Goal: Transaction & Acquisition: Purchase product/service

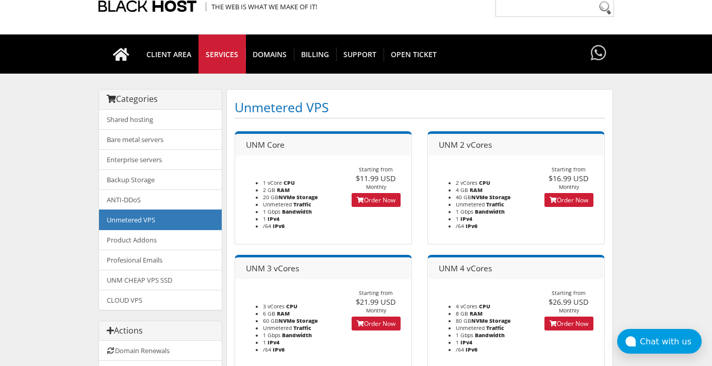
scroll to position [45, 0]
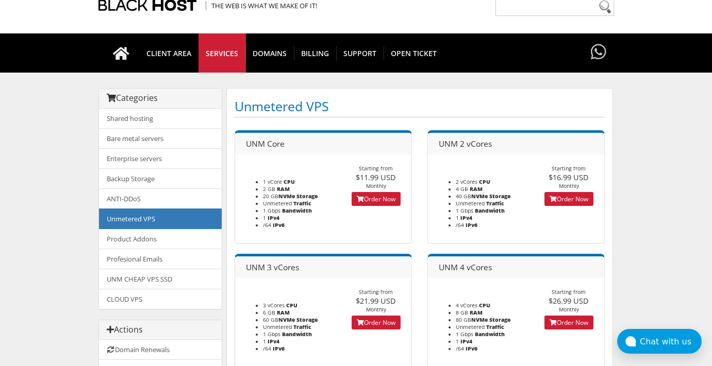
click at [382, 197] on link "Order Now" at bounding box center [375, 199] width 49 height 14
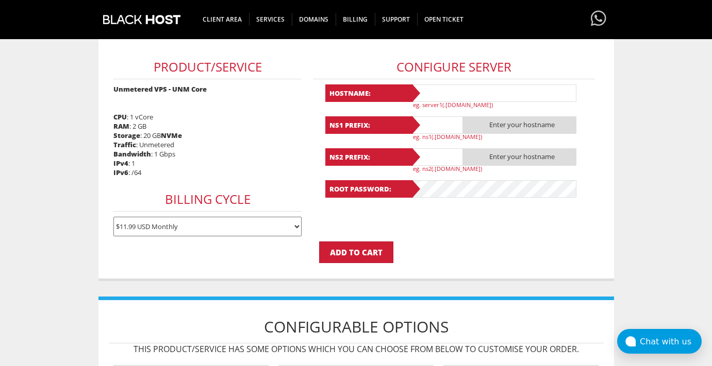
scroll to position [173, 0]
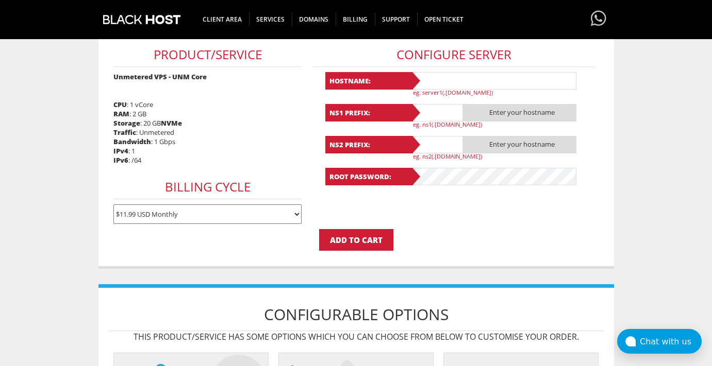
click at [481, 77] on input "text" at bounding box center [493, 81] width 165 height 18
type input "A"
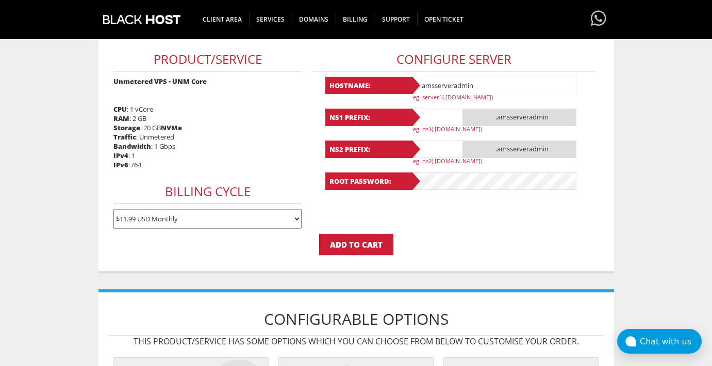
scroll to position [162, 0]
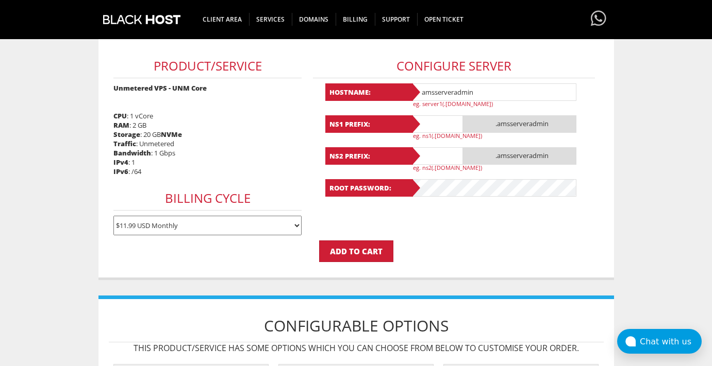
type input "amsserveradmin"
type input "ns1"
type input "ns2"
click at [353, 247] on input "Add to Cart" at bounding box center [356, 252] width 74 height 22
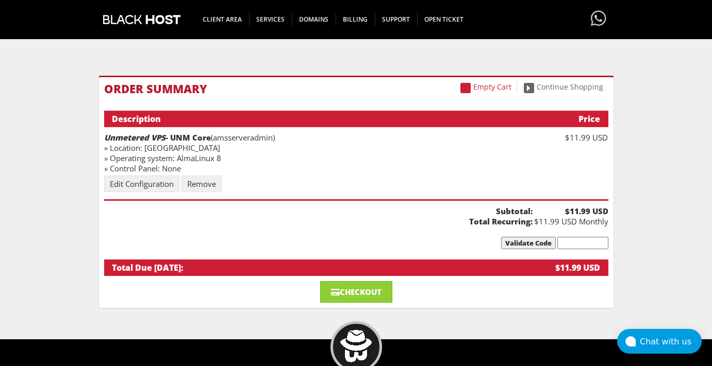
scroll to position [87, 0]
click at [151, 184] on link "Edit Configuration" at bounding box center [141, 184] width 75 height 16
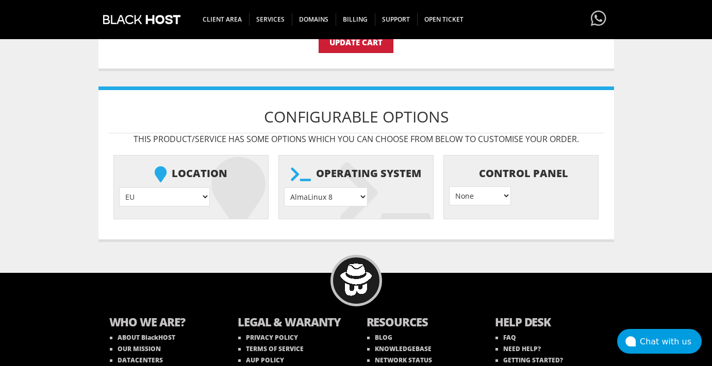
scroll to position [393, 0]
select select "1178"
select select "1208"
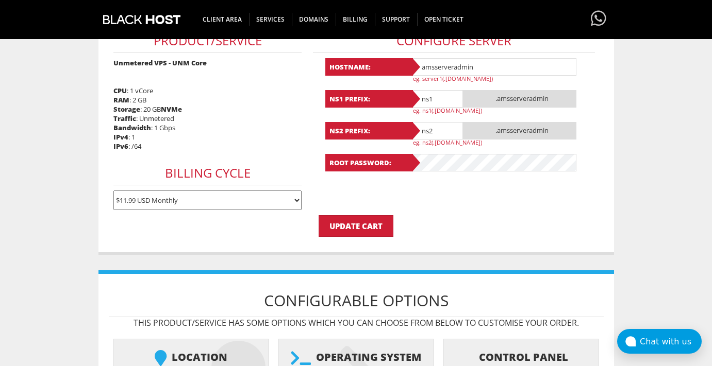
scroll to position [210, 0]
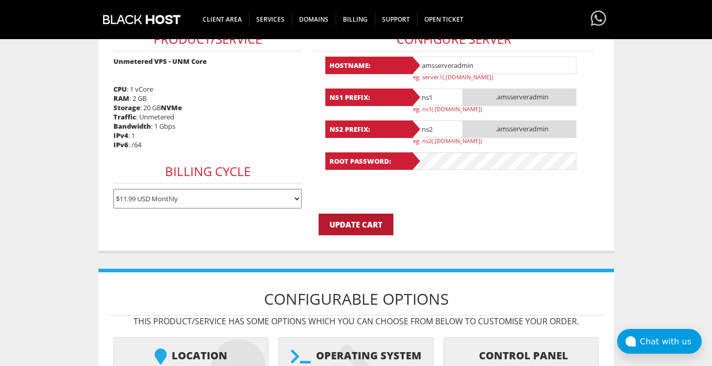
click at [372, 216] on input "Update Cart" at bounding box center [355, 225] width 75 height 22
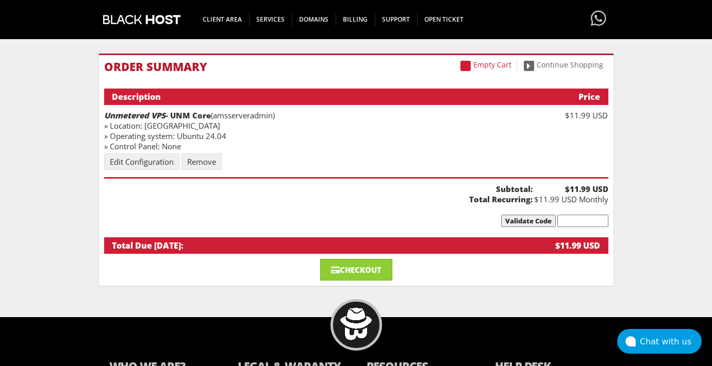
scroll to position [110, 0]
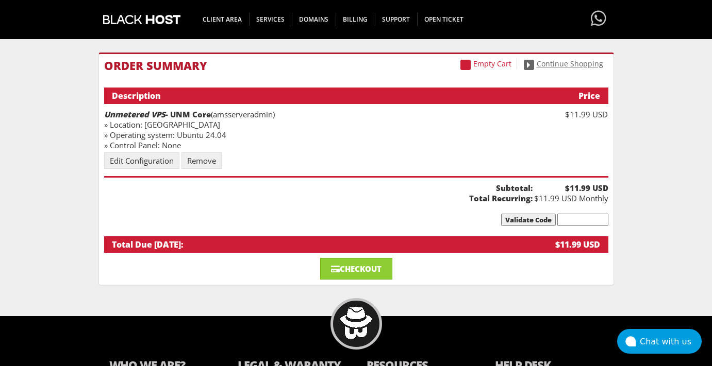
click at [572, 66] on link "Continue Shopping" at bounding box center [563, 64] width 90 height 12
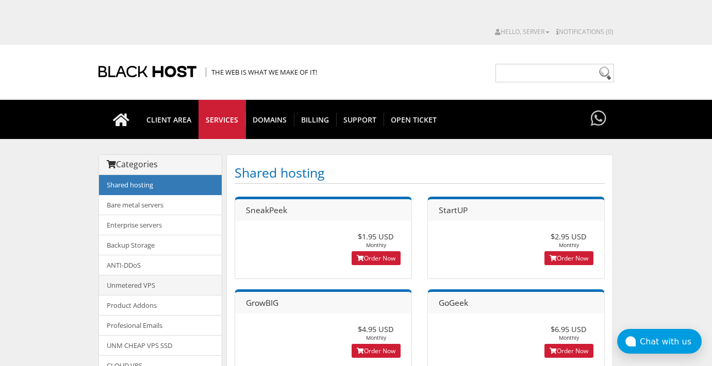
click at [130, 286] on link "Unmetered VPS" at bounding box center [160, 285] width 123 height 21
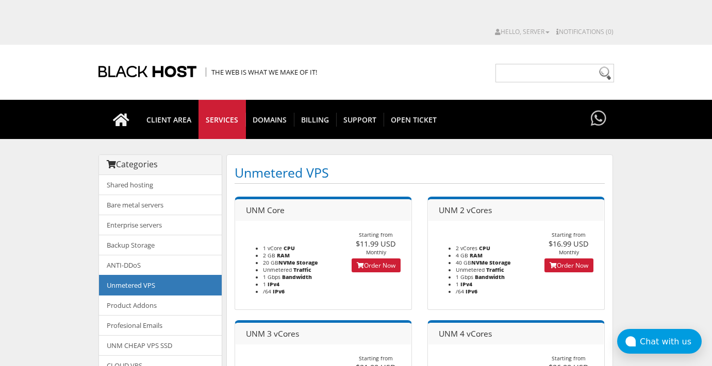
click at [370, 267] on link "Order Now" at bounding box center [375, 266] width 49 height 14
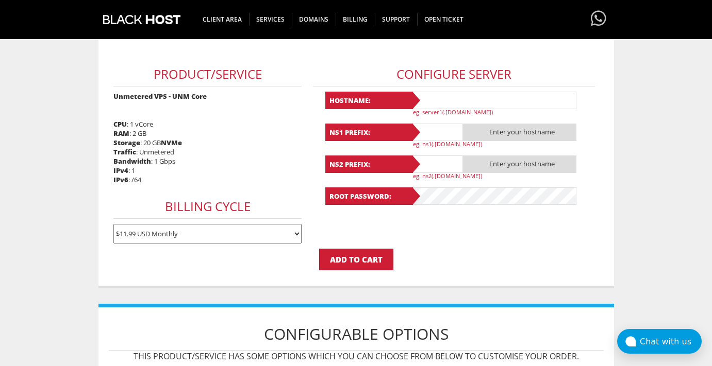
scroll to position [152, 0]
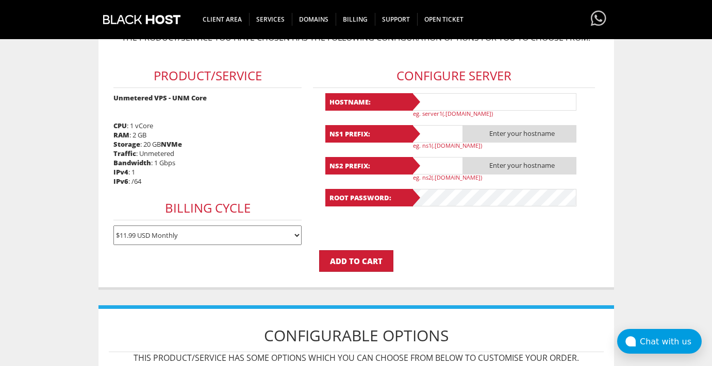
click at [454, 103] on input "text" at bounding box center [493, 102] width 165 height 18
type input "vieserveradmin"
type input "ns1"
type input "ns2"
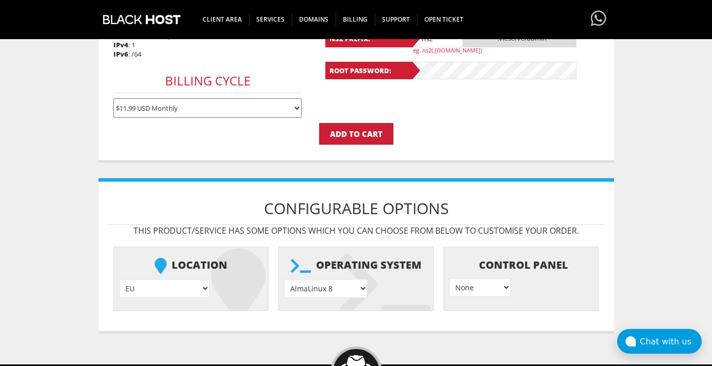
scroll to position [280, 0]
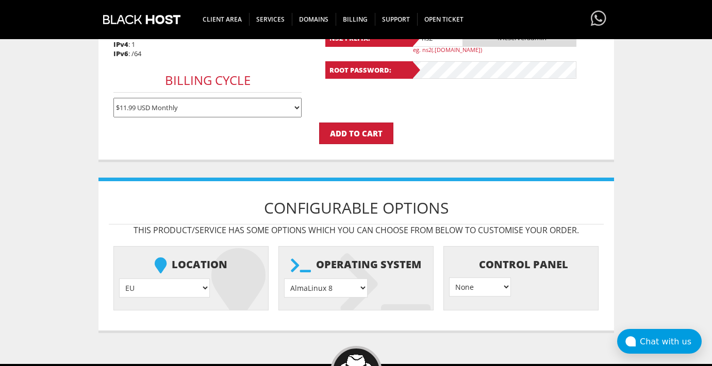
select select "1179"
select select "1208"
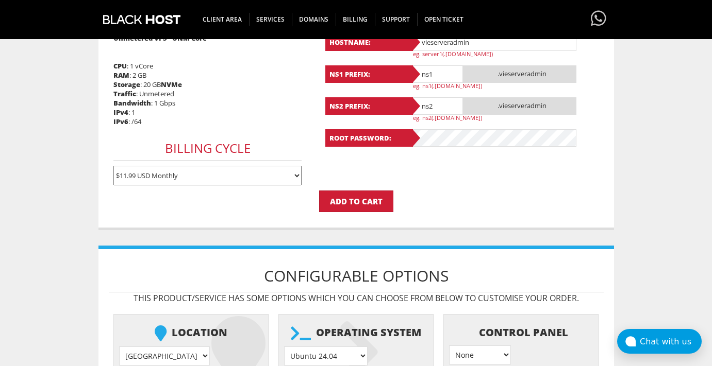
scroll to position [163, 0]
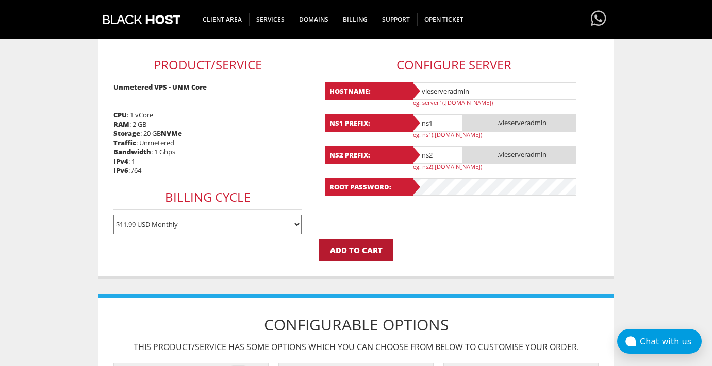
click at [357, 240] on input "Add to Cart" at bounding box center [356, 251] width 74 height 22
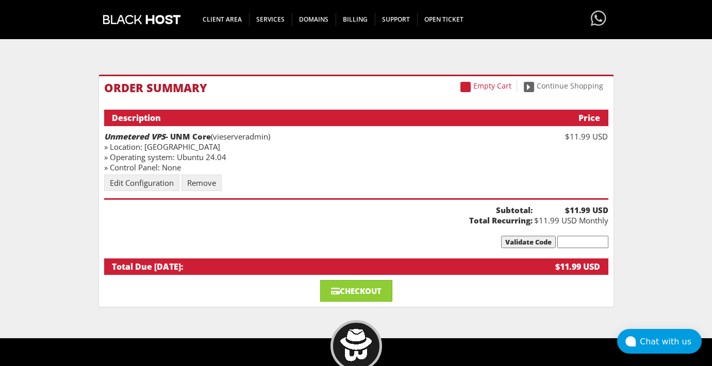
scroll to position [89, 0]
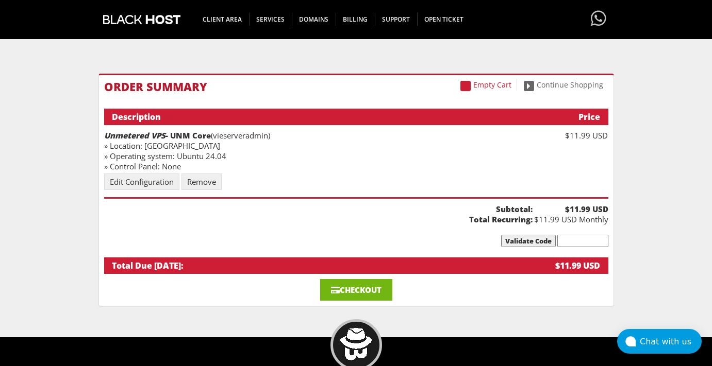
click at [369, 292] on link "Checkout" at bounding box center [356, 290] width 72 height 22
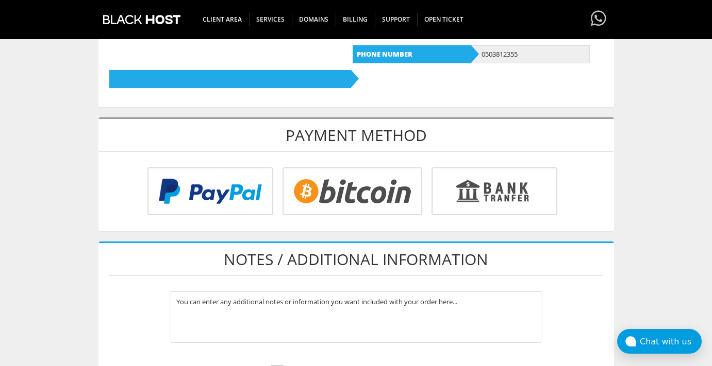
click at [264, 181] on input "radio" at bounding box center [209, 194] width 126 height 48
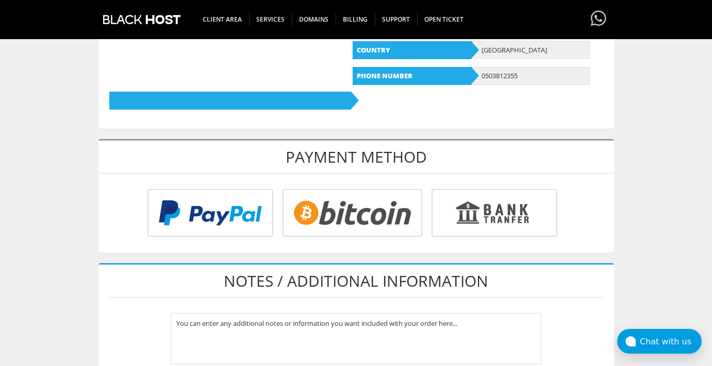
click at [252, 203] on input "radio" at bounding box center [209, 215] width 126 height 48
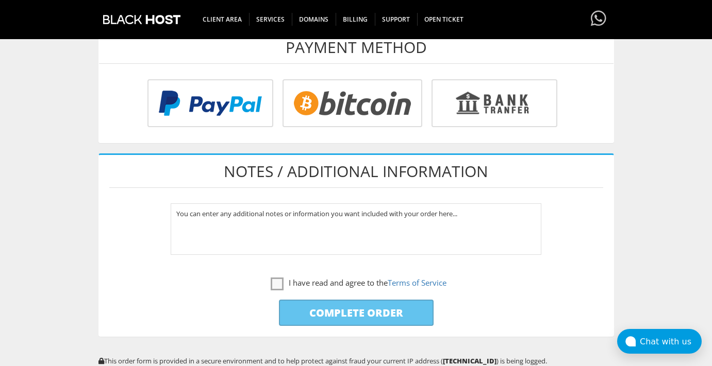
click at [201, 96] on input "radio" at bounding box center [209, 105] width 126 height 48
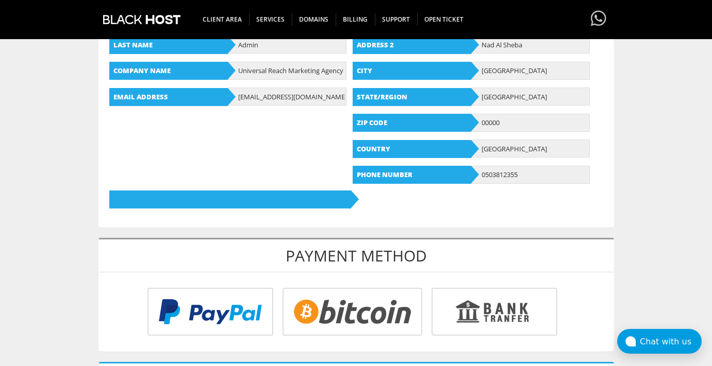
scroll to position [230, 0]
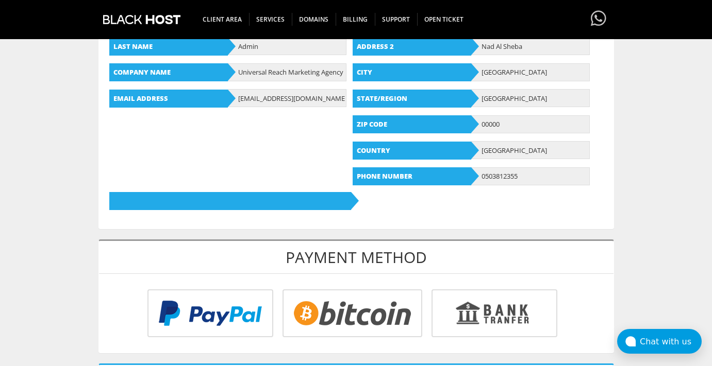
click at [226, 325] on input "radio" at bounding box center [209, 316] width 126 height 48
click at [233, 297] on input "radio" at bounding box center [209, 316] width 126 height 48
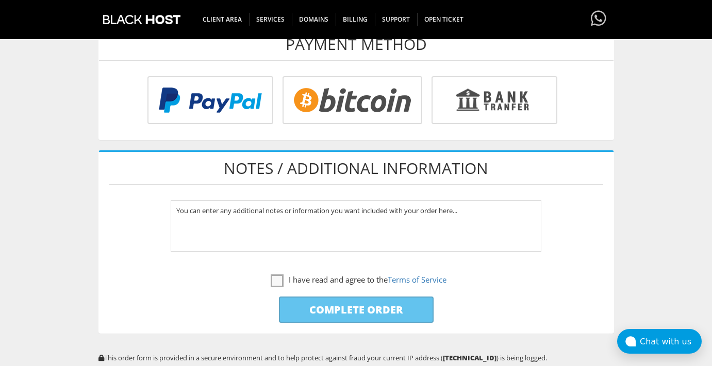
scroll to position [443, 0]
click at [273, 279] on label "I have read and agree to the Terms of Service" at bounding box center [359, 280] width 176 height 13
checkbox input "true"
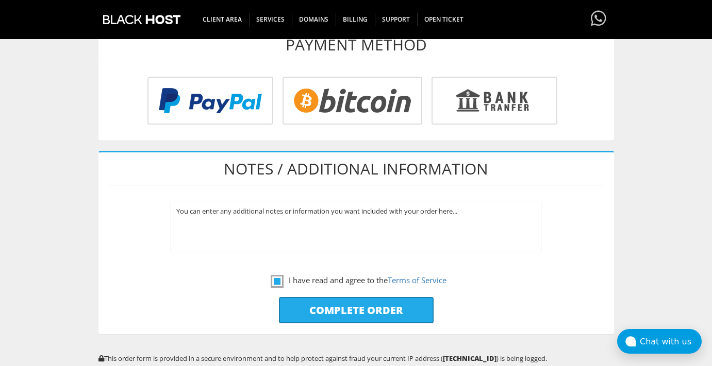
click at [242, 114] on input "radio" at bounding box center [209, 103] width 126 height 48
click at [367, 315] on input "Complete Order" at bounding box center [356, 310] width 155 height 26
type input "Please Wait..."
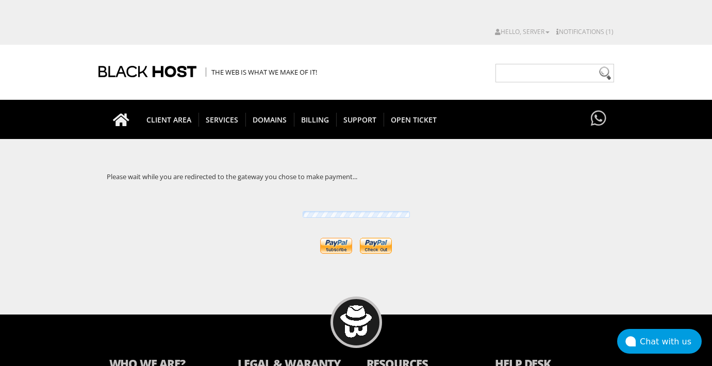
click at [382, 246] on input "image" at bounding box center [376, 246] width 32 height 16
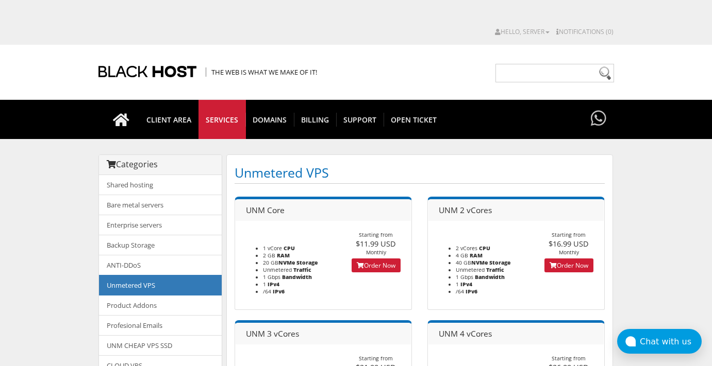
click at [373, 267] on link "Order Now" at bounding box center [375, 266] width 49 height 14
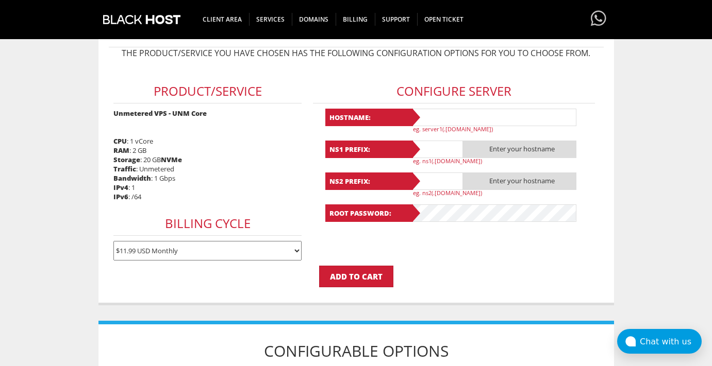
click at [461, 120] on input "text" at bounding box center [493, 118] width 165 height 18
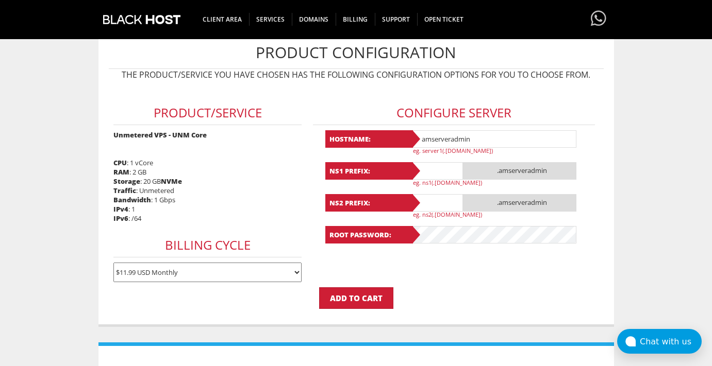
type input "amserveradmin"
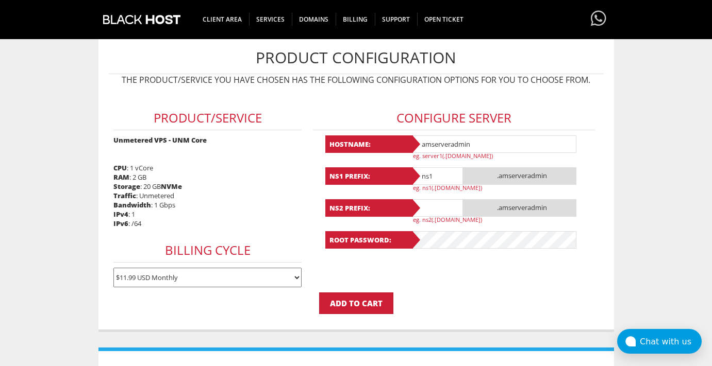
scroll to position [129, 0]
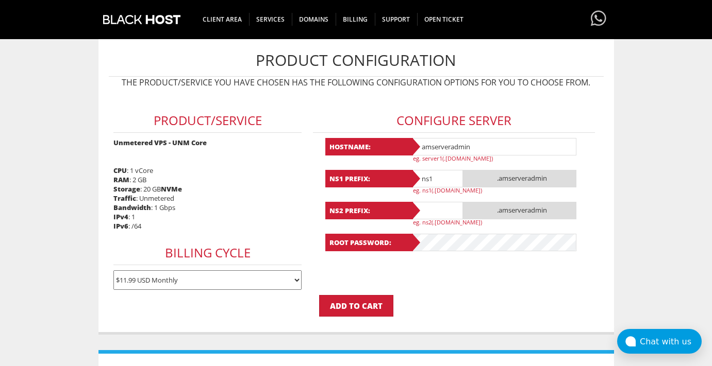
type input "ns1"
type input "ns2"
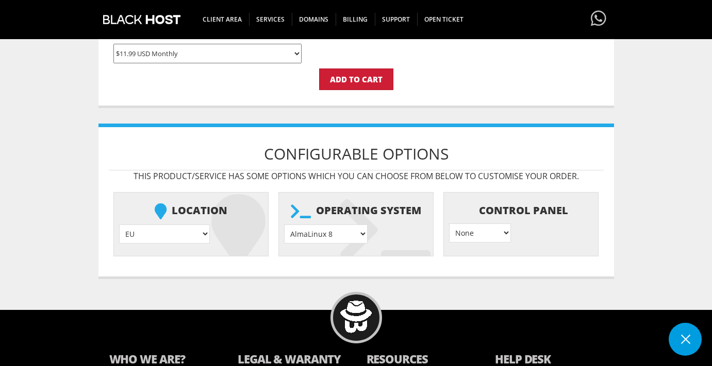
scroll to position [366, 0]
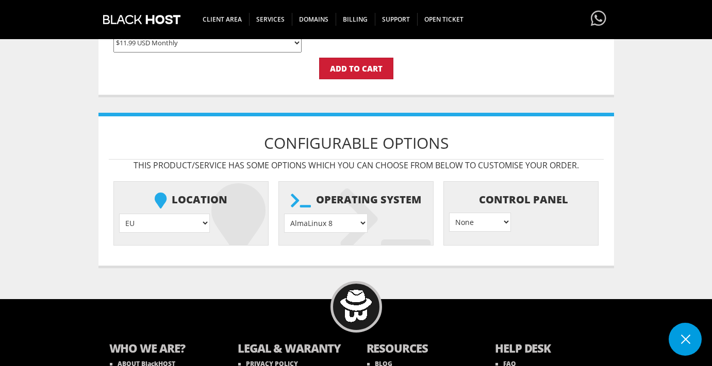
select select "1178"
select select "1208"
click at [357, 60] on input "Add to Cart" at bounding box center [356, 69] width 74 height 22
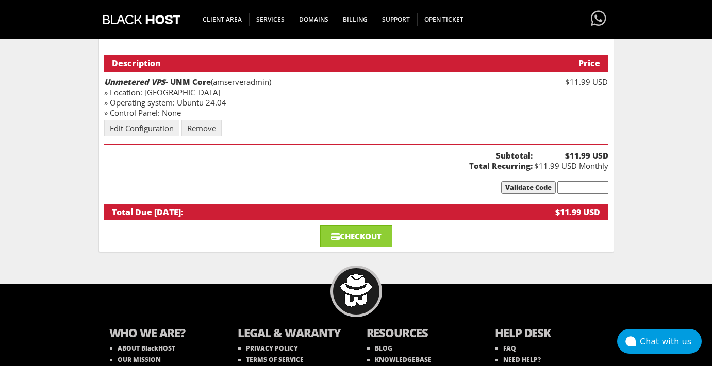
scroll to position [146, 0]
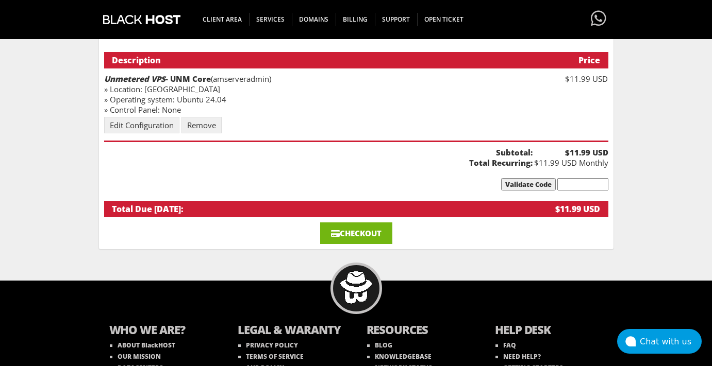
click at [370, 235] on link "Checkout" at bounding box center [356, 234] width 72 height 22
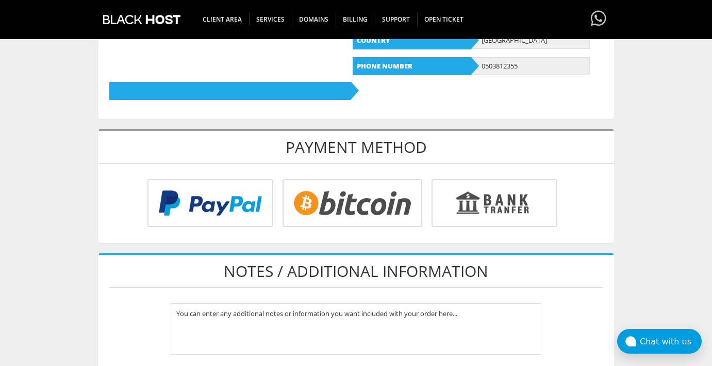
scroll to position [333, 0]
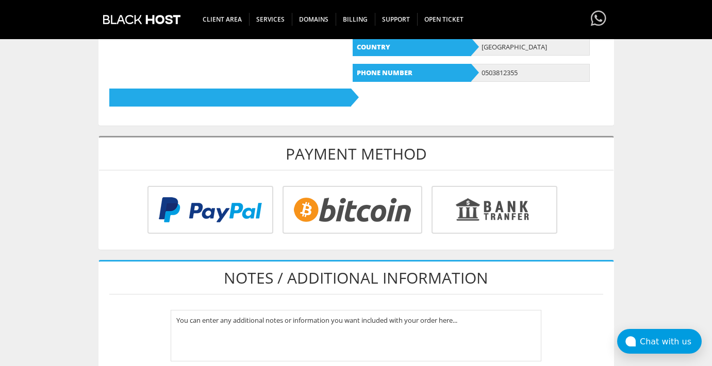
click at [252, 201] on input "radio" at bounding box center [209, 212] width 126 height 48
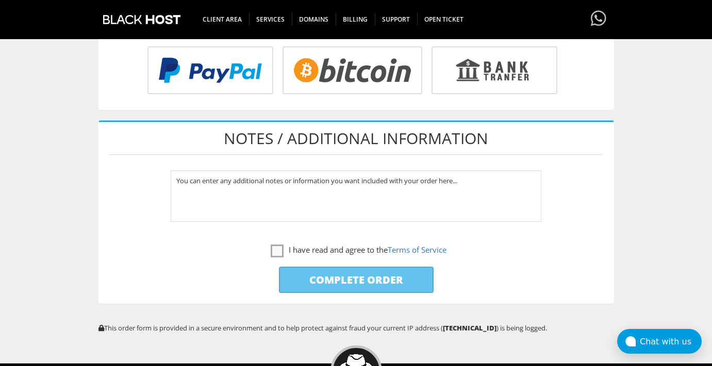
scroll to position [476, 0]
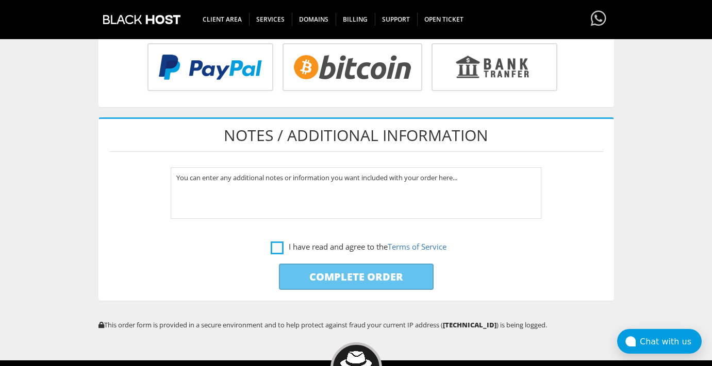
click at [271, 243] on label "I have read and agree to the Terms of Service" at bounding box center [359, 247] width 176 height 13
checkbox input "true"
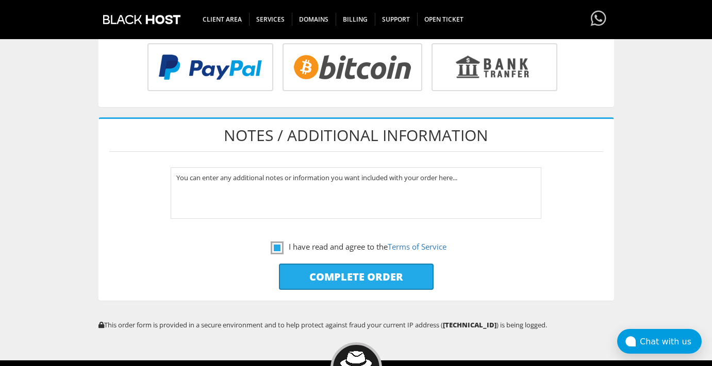
click at [363, 270] on input "Complete Order" at bounding box center [356, 277] width 155 height 26
type input "Please Wait..."
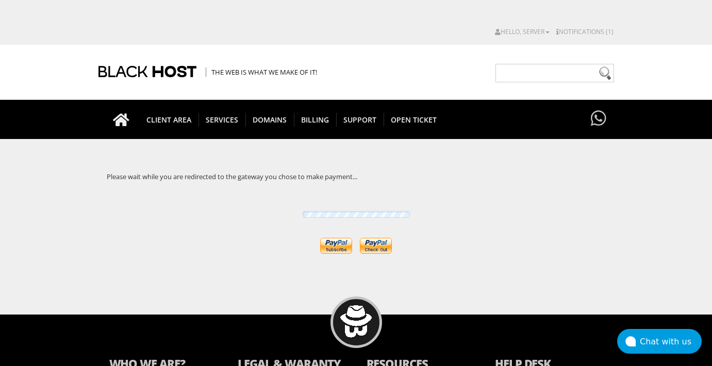
click at [383, 223] on div at bounding box center [355, 232] width 515 height 47
click at [380, 244] on input "image" at bounding box center [376, 246] width 32 height 16
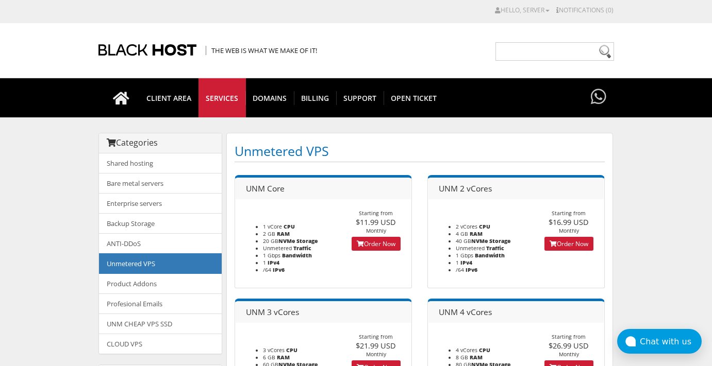
click at [380, 244] on link "Order Now" at bounding box center [375, 244] width 49 height 14
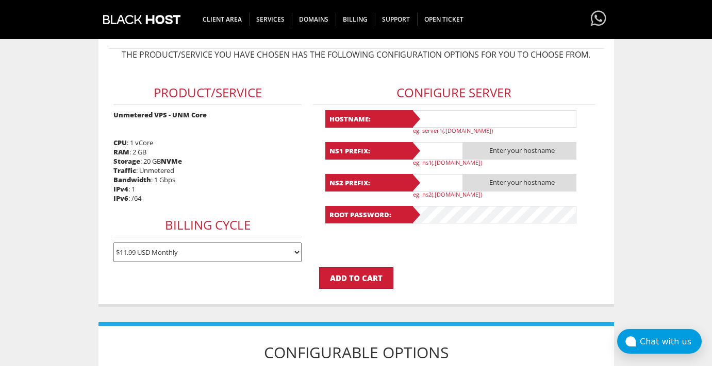
scroll to position [144, 0]
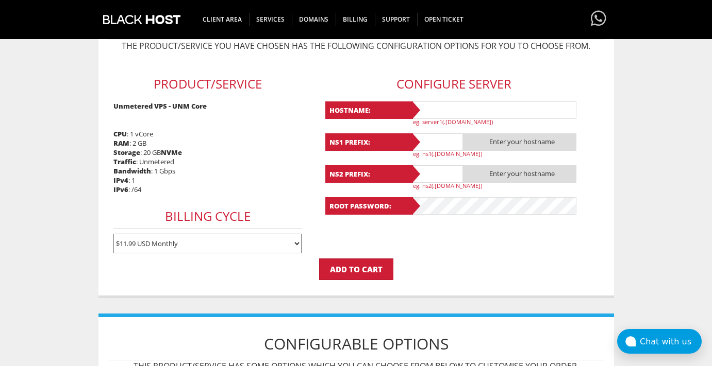
click at [436, 107] on input "text" at bounding box center [493, 111] width 165 height 18
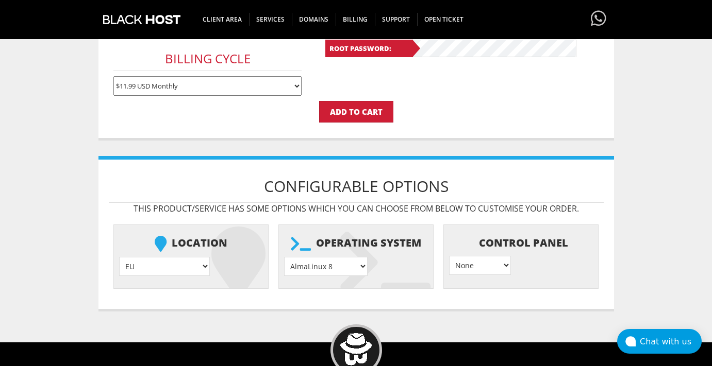
scroll to position [307, 0]
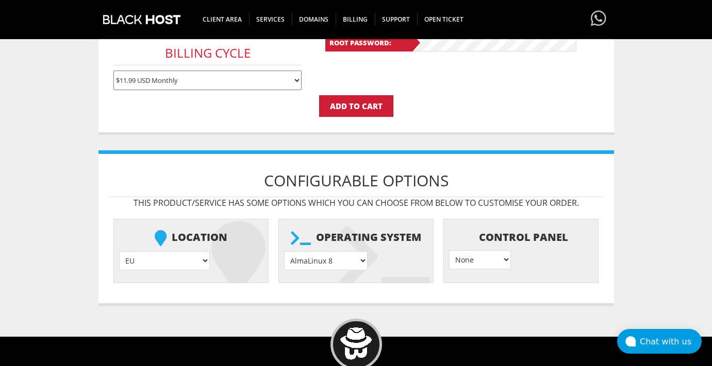
select select "1208"
select select "1226"
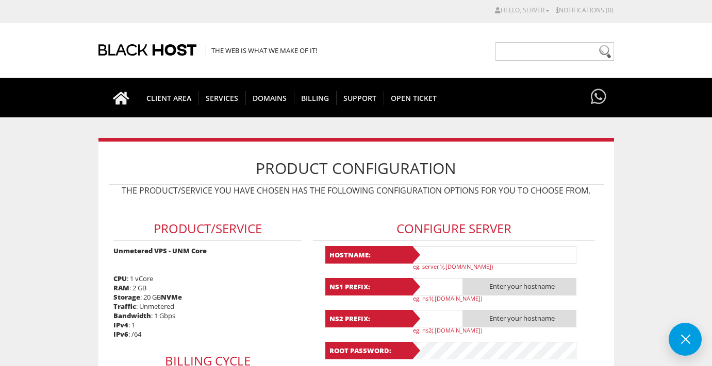
scroll to position [0, 0]
click at [456, 250] on input "text" at bounding box center [493, 255] width 165 height 18
type input "usaserveradmin"
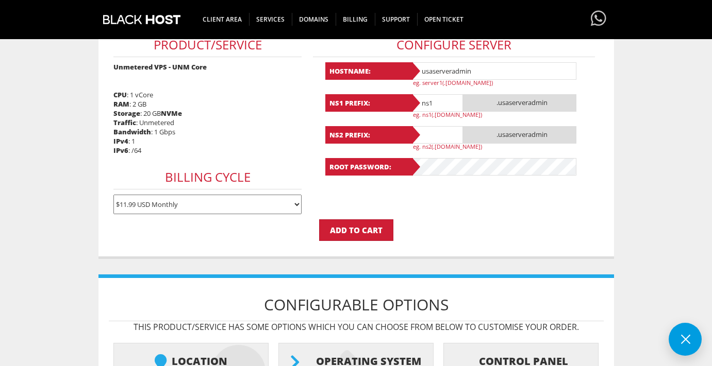
scroll to position [189, 0]
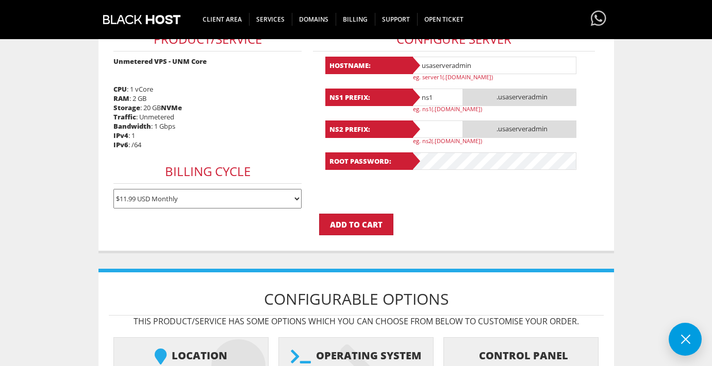
type input "ns1"
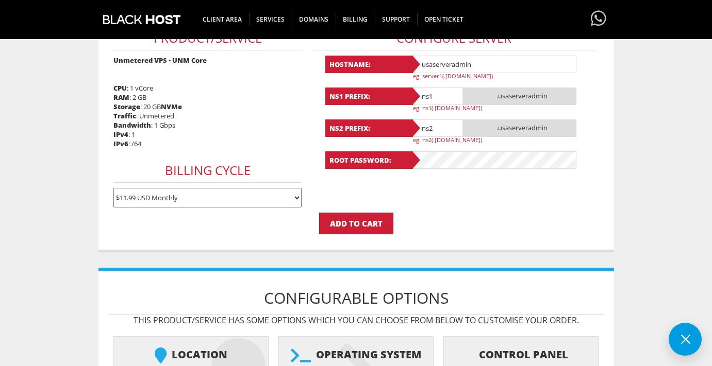
type input "ns2"
click at [468, 148] on div "Hostname: usaserveradmin eg. server1(.yourdomain.com) NS1 Prefix: ns1 .usaserve…" at bounding box center [454, 112] width 258 height 113
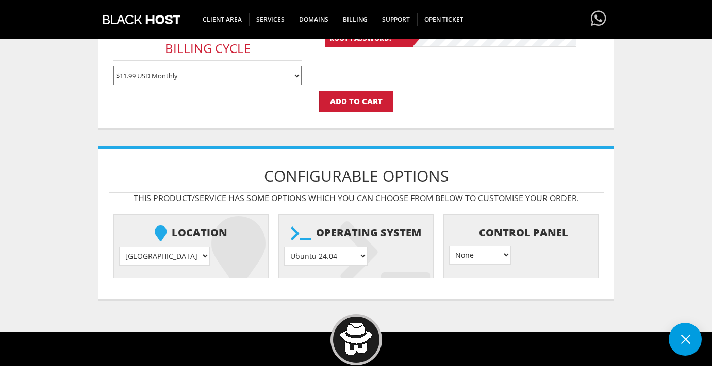
scroll to position [312, 0]
click at [356, 91] on input "Add to Cart" at bounding box center [356, 102] width 74 height 22
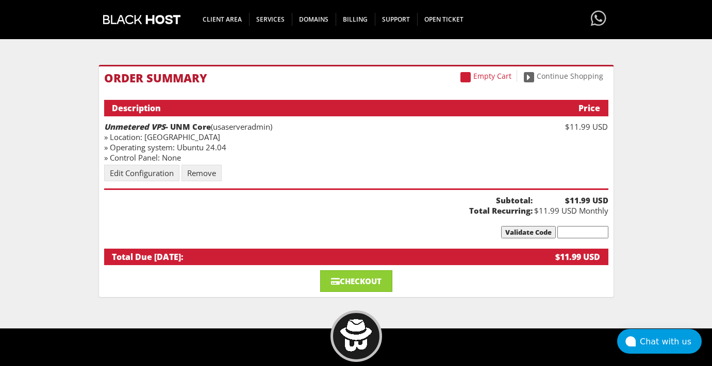
scroll to position [98, 0]
click at [369, 286] on link "Checkout" at bounding box center [356, 282] width 72 height 22
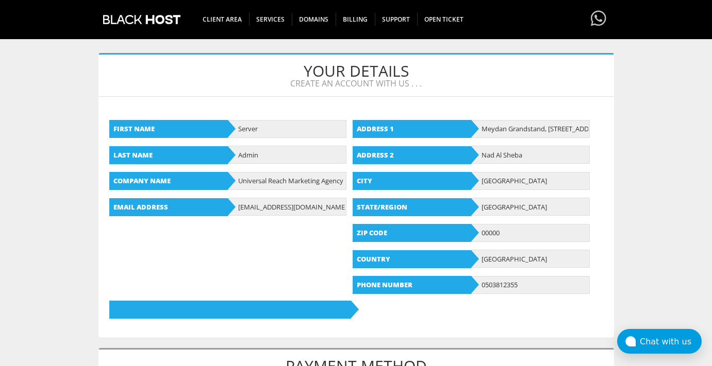
scroll to position [210, 0]
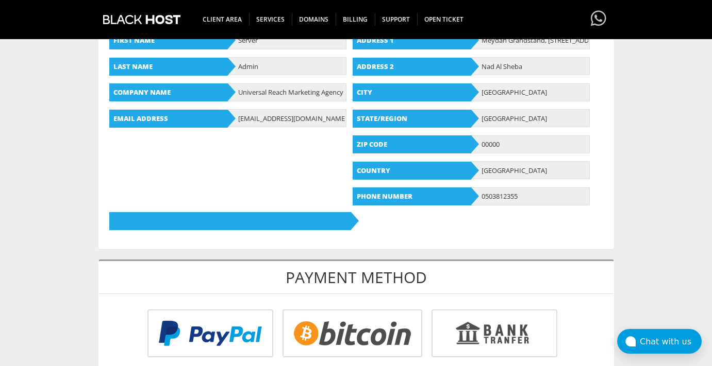
click at [226, 323] on input "radio" at bounding box center [209, 336] width 126 height 48
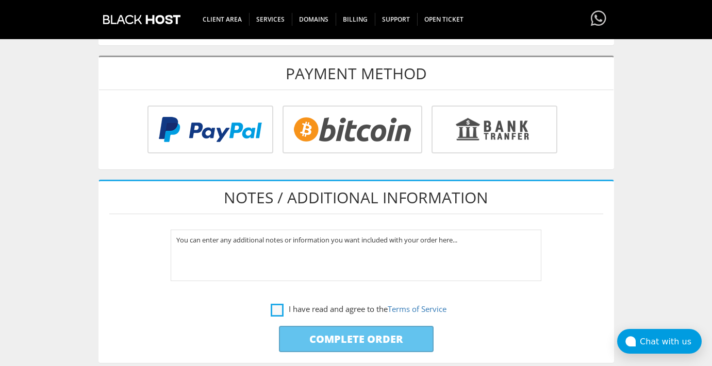
click at [275, 312] on label "I have read and agree to the Terms of Service" at bounding box center [359, 309] width 176 height 13
checkbox input "true"
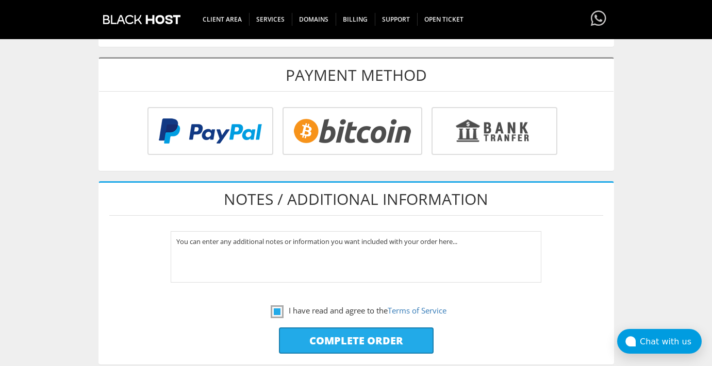
click at [358, 343] on input "Complete Order" at bounding box center [356, 341] width 155 height 26
type input "Please Wait..."
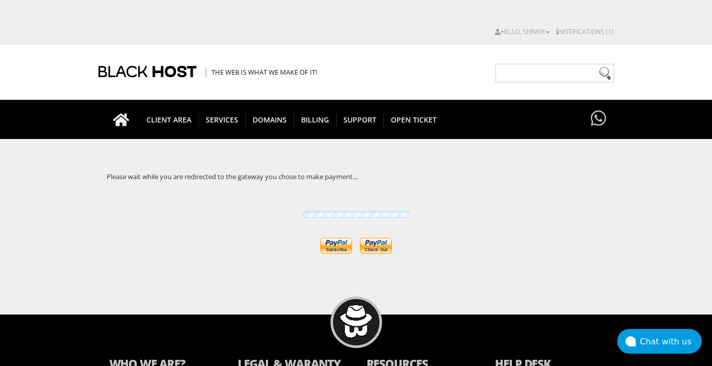
click at [381, 246] on input "image" at bounding box center [376, 246] width 32 height 16
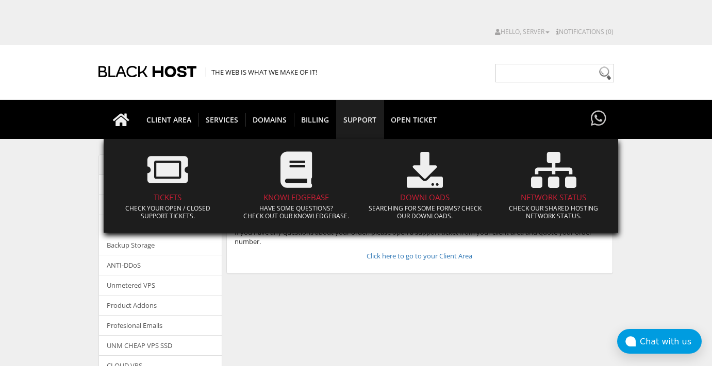
click at [361, 121] on span "Support" at bounding box center [359, 120] width 47 height 14
